Goal: Task Accomplishment & Management: Manage account settings

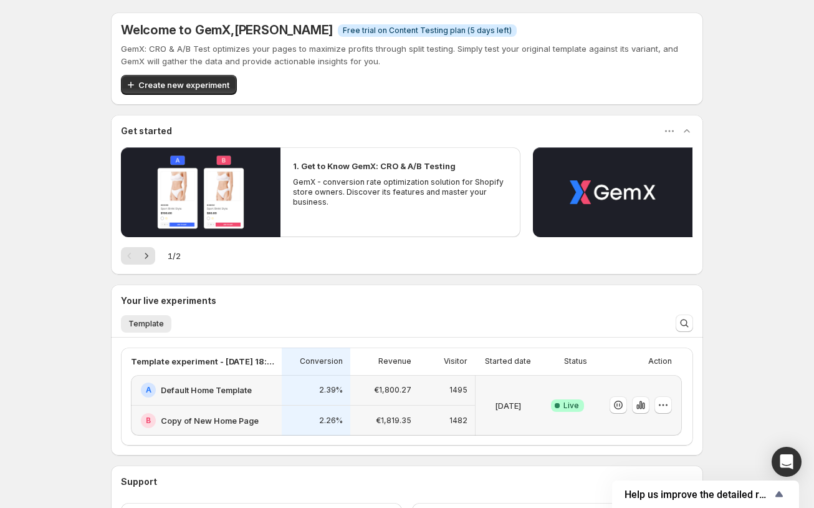
click at [183, 379] on div "A Default Home Template" at bounding box center [206, 390] width 151 height 31
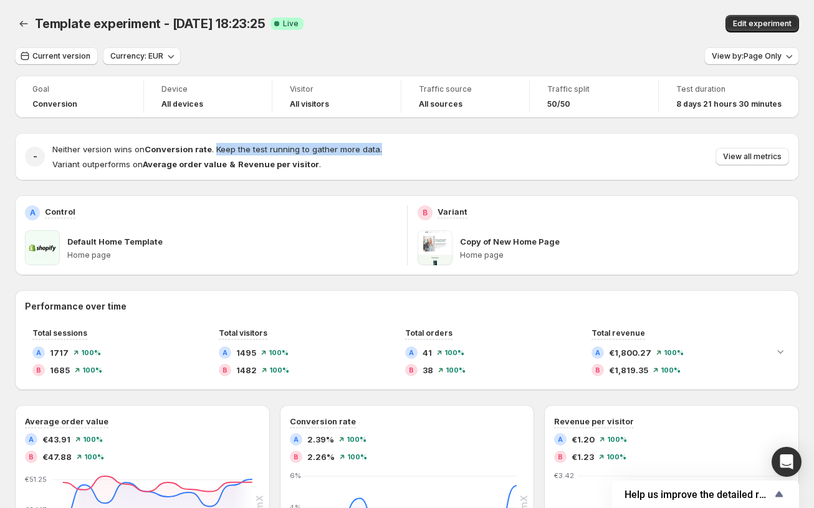
drag, startPoint x: 213, startPoint y: 145, endPoint x: 399, endPoint y: 143, distance: 186.5
click at [394, 143] on div "Neither version wins on Conversion rate . Keep the test running to gather more …" at bounding box center [420, 156] width 737 height 27
click at [403, 145] on div "Neither version wins on Conversion rate . Keep the test running to gather more …" at bounding box center [420, 156] width 737 height 27
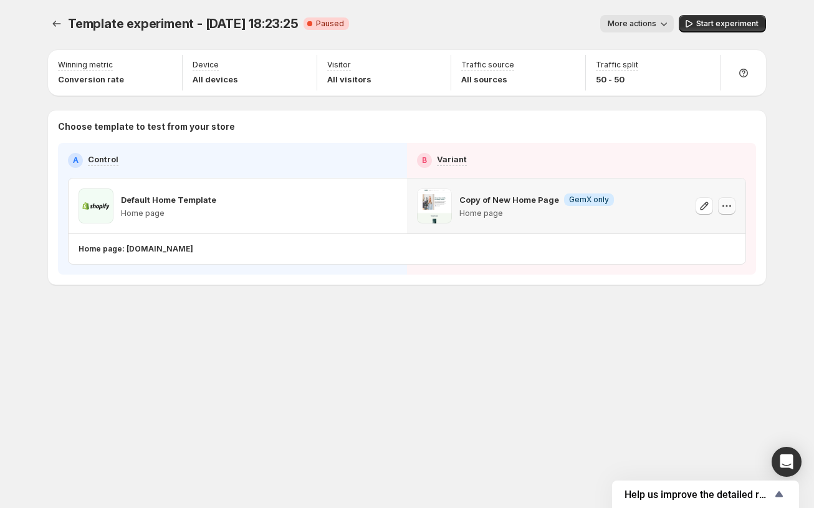
click at [726, 208] on icon "button" at bounding box center [727, 206] width 12 height 12
click at [750, 289] on span "Remove template" at bounding box center [727, 285] width 67 height 10
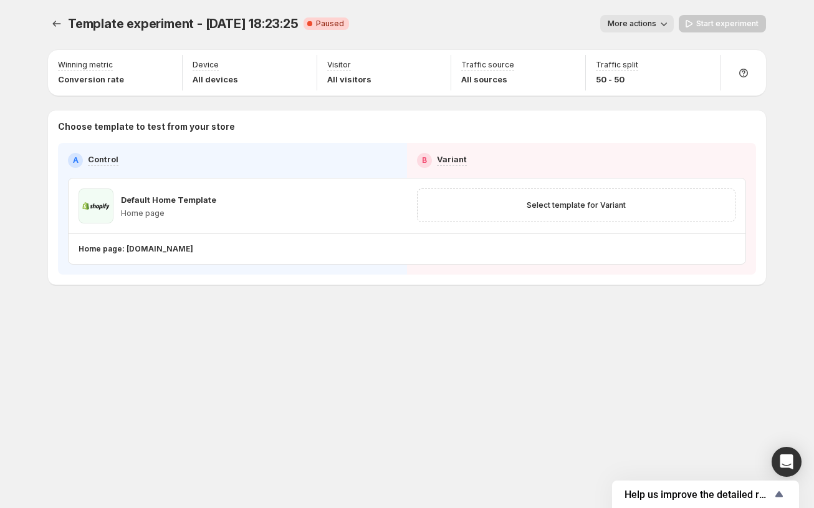
click at [640, 19] on span "More actions" at bounding box center [632, 24] width 49 height 10
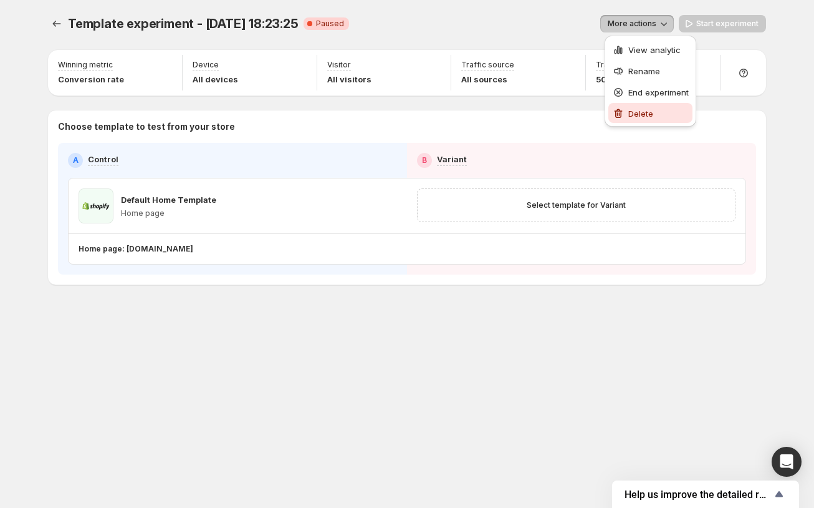
click at [633, 111] on span "Delete" at bounding box center [641, 114] width 25 height 10
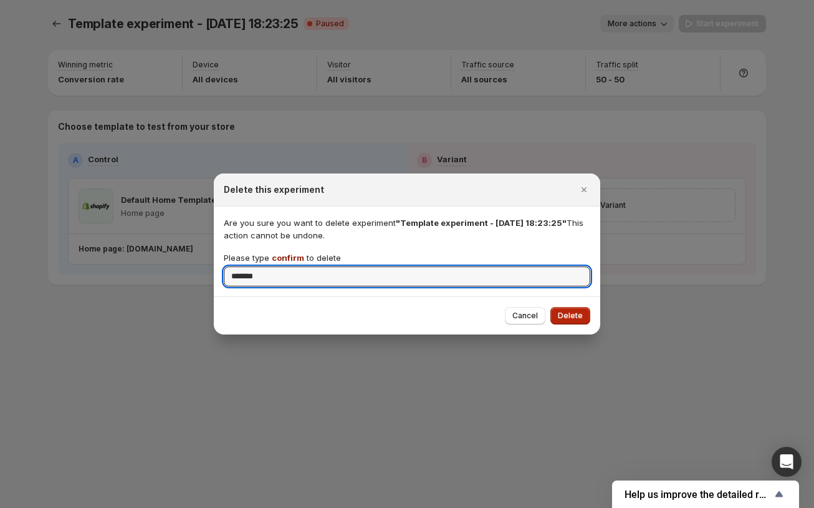
type input "*******"
click at [572, 316] on span "Delete" at bounding box center [570, 316] width 25 height 10
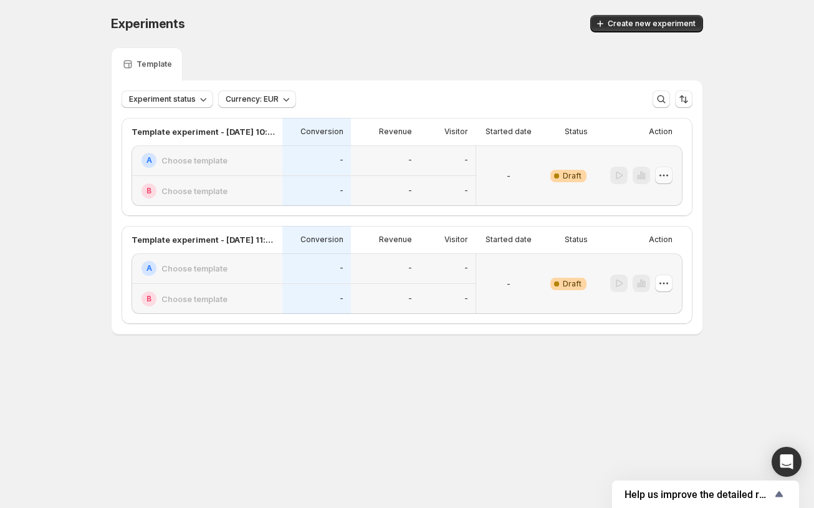
click at [668, 173] on icon "button" at bounding box center [664, 175] width 12 height 12
click at [644, 263] on span "Delete" at bounding box center [654, 265] width 25 height 10
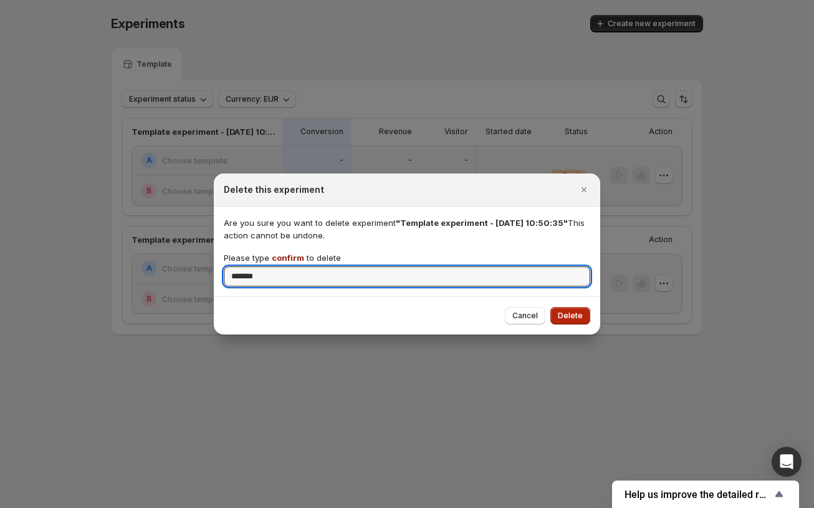
type input "*******"
click at [564, 314] on span "Delete" at bounding box center [570, 316] width 25 height 10
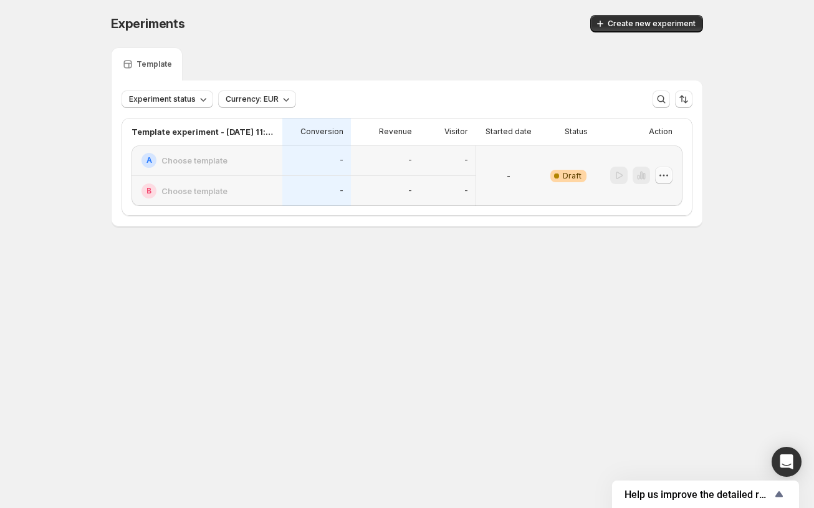
click at [670, 172] on button "button" at bounding box center [663, 174] width 17 height 17
click at [653, 265] on span "Delete" at bounding box center [654, 265] width 25 height 10
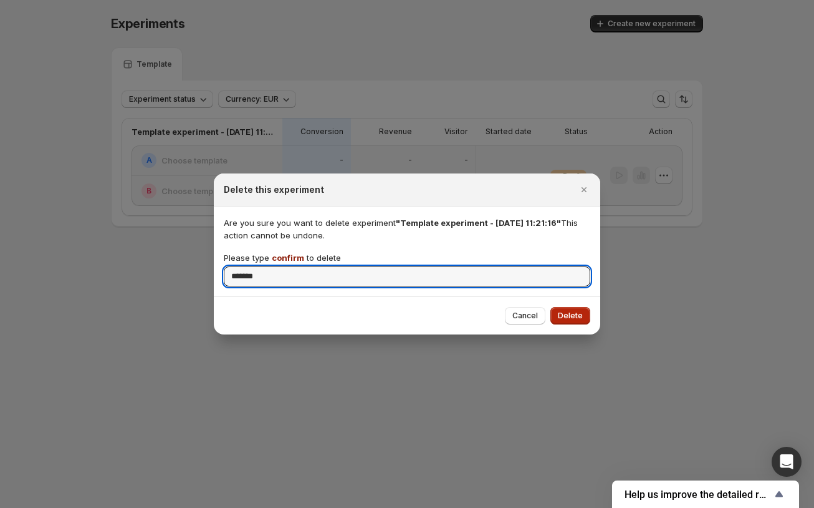
type input "*******"
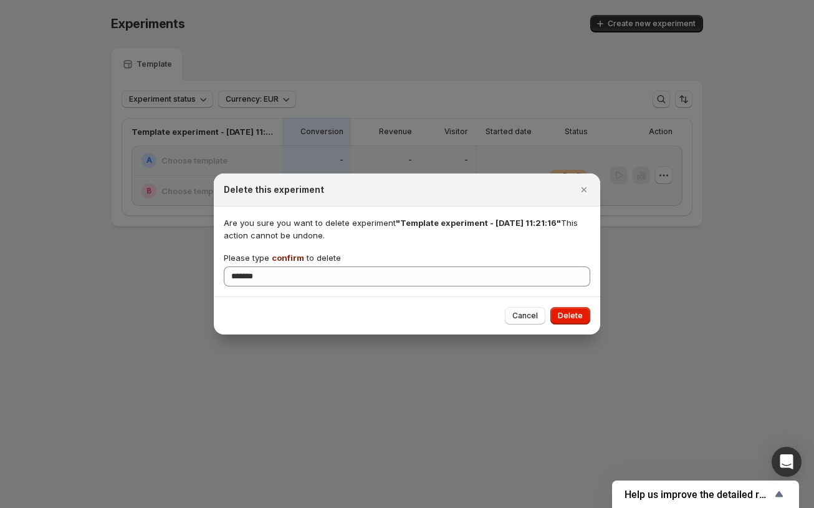
click at [562, 317] on span "Delete" at bounding box center [570, 316] width 25 height 10
